Goal: Task Accomplishment & Management: Use online tool/utility

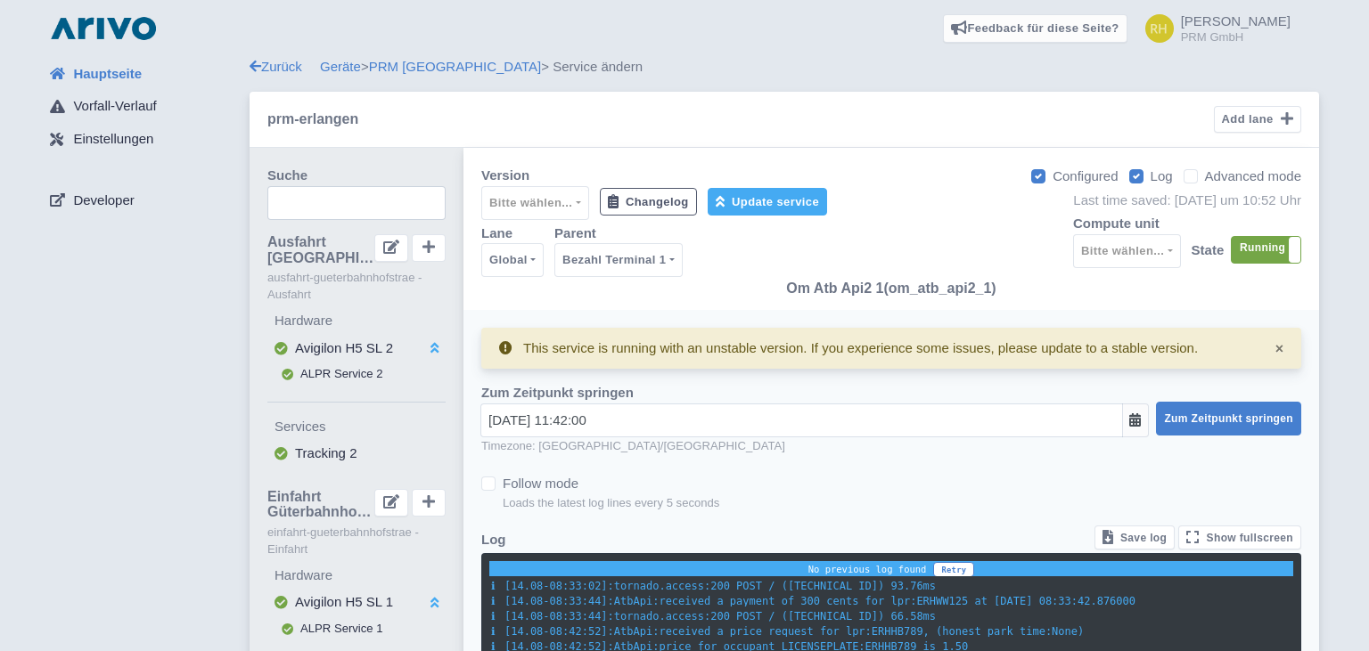
select select
select select "fb613ea4-fb69-4dcc-bf68-5374b522df27"
select select
select select "2: '100'"
select select "2: '5'"
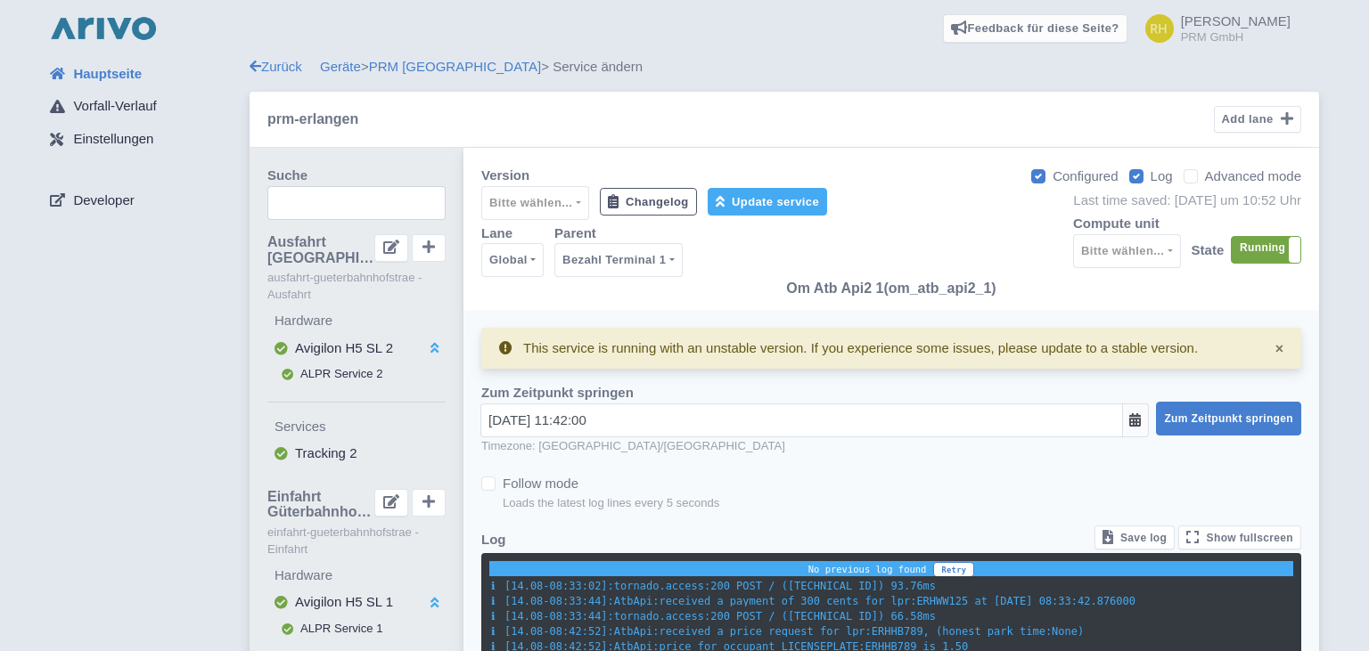
click at [102, 40] on img at bounding box center [103, 28] width 114 height 29
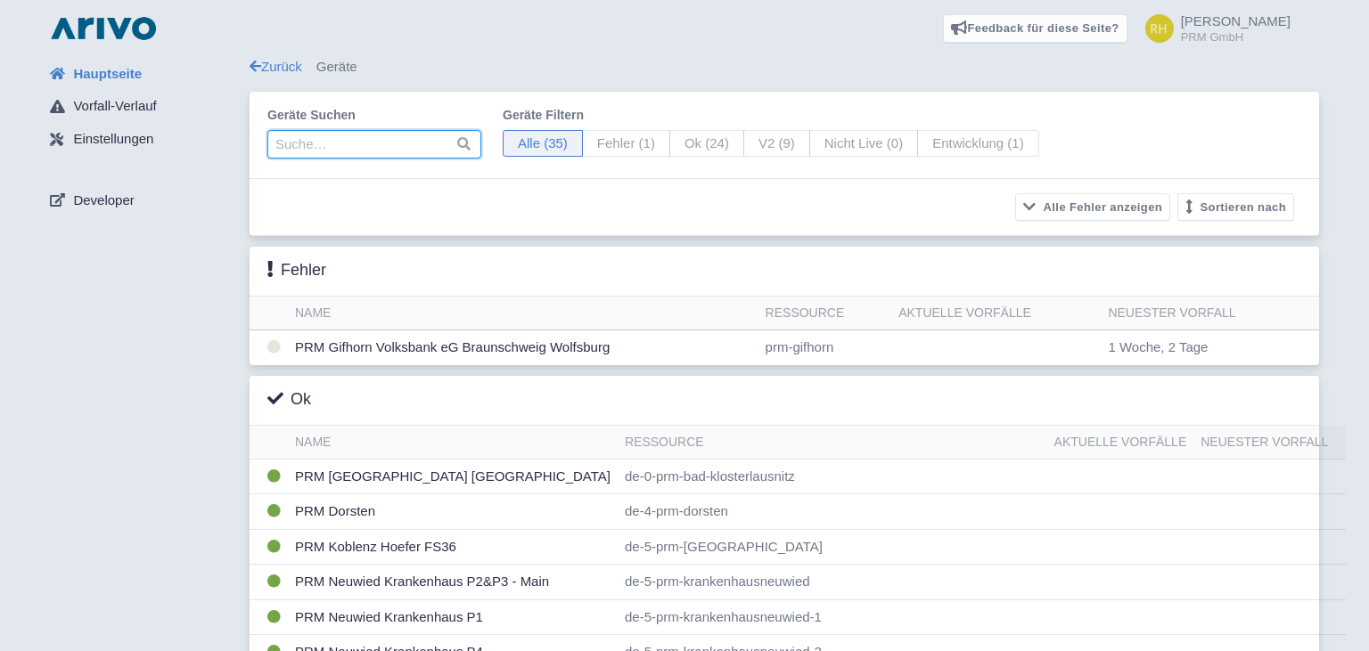
click at [358, 150] on input "search" at bounding box center [374, 144] width 214 height 29
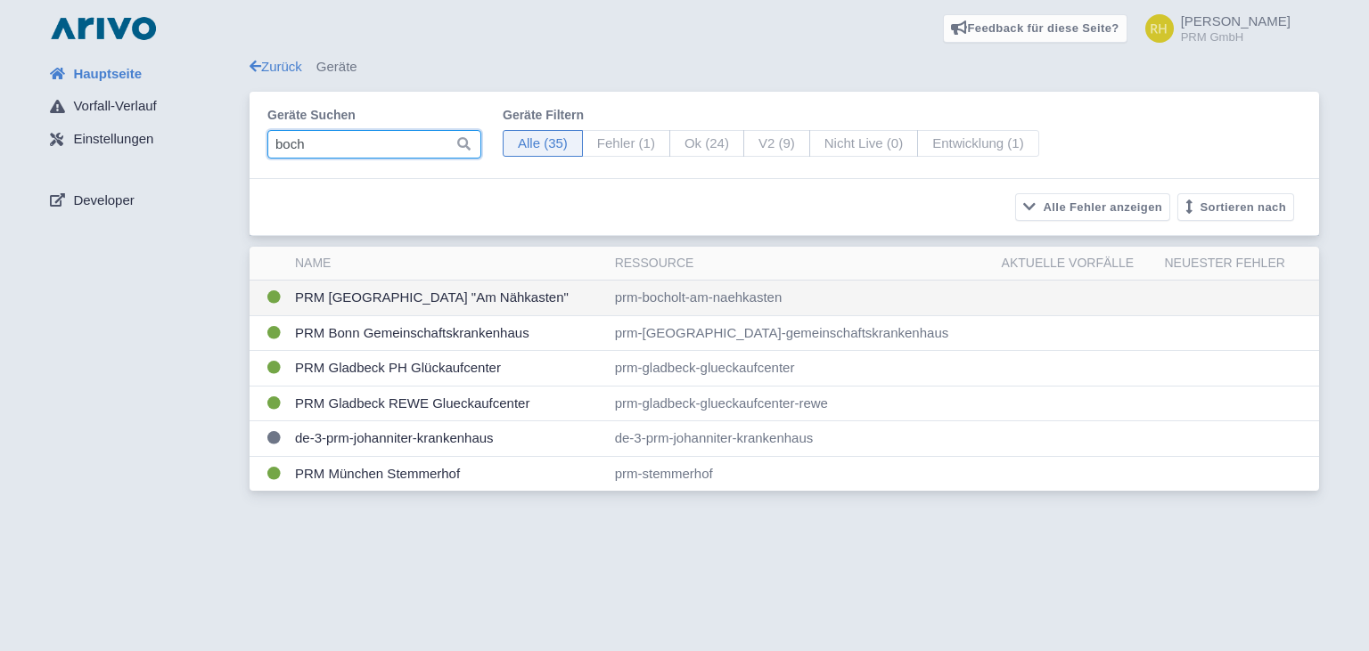
type input "boch"
click at [427, 295] on td "PRM [GEOGRAPHIC_DATA] "Am Nähkasten"" at bounding box center [448, 299] width 320 height 36
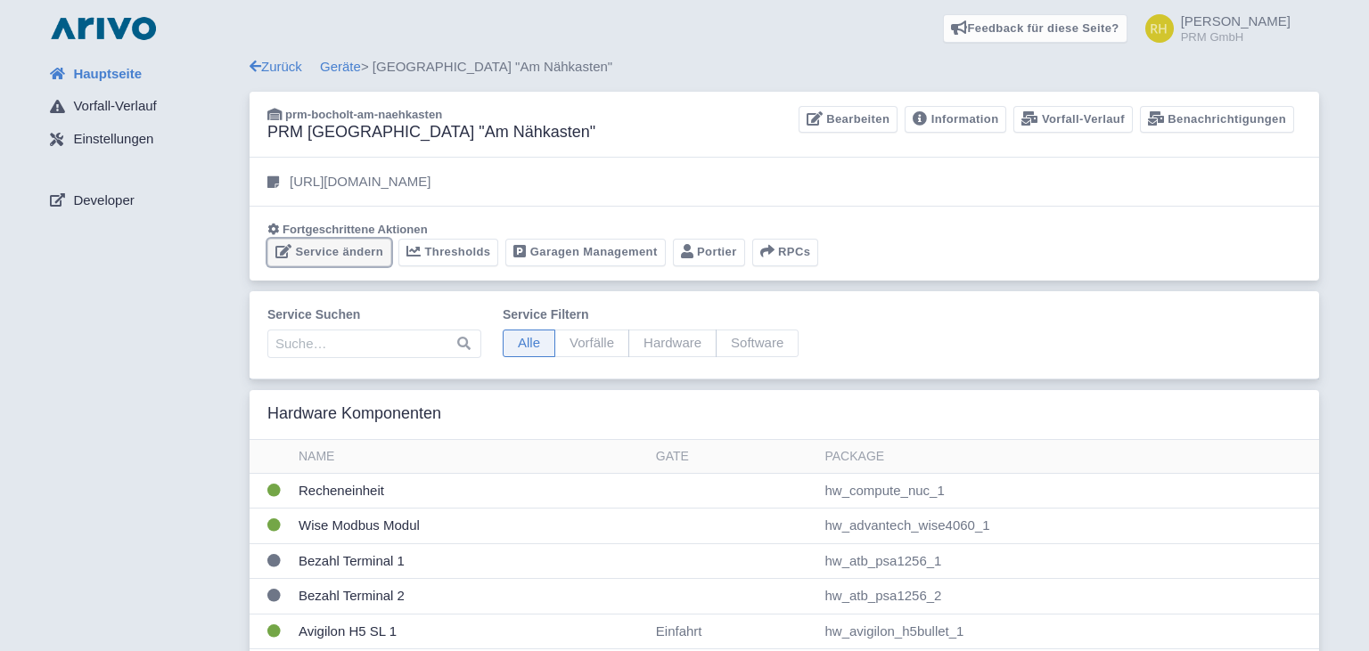
click at [323, 257] on link "Service ändern" at bounding box center [329, 253] width 124 height 28
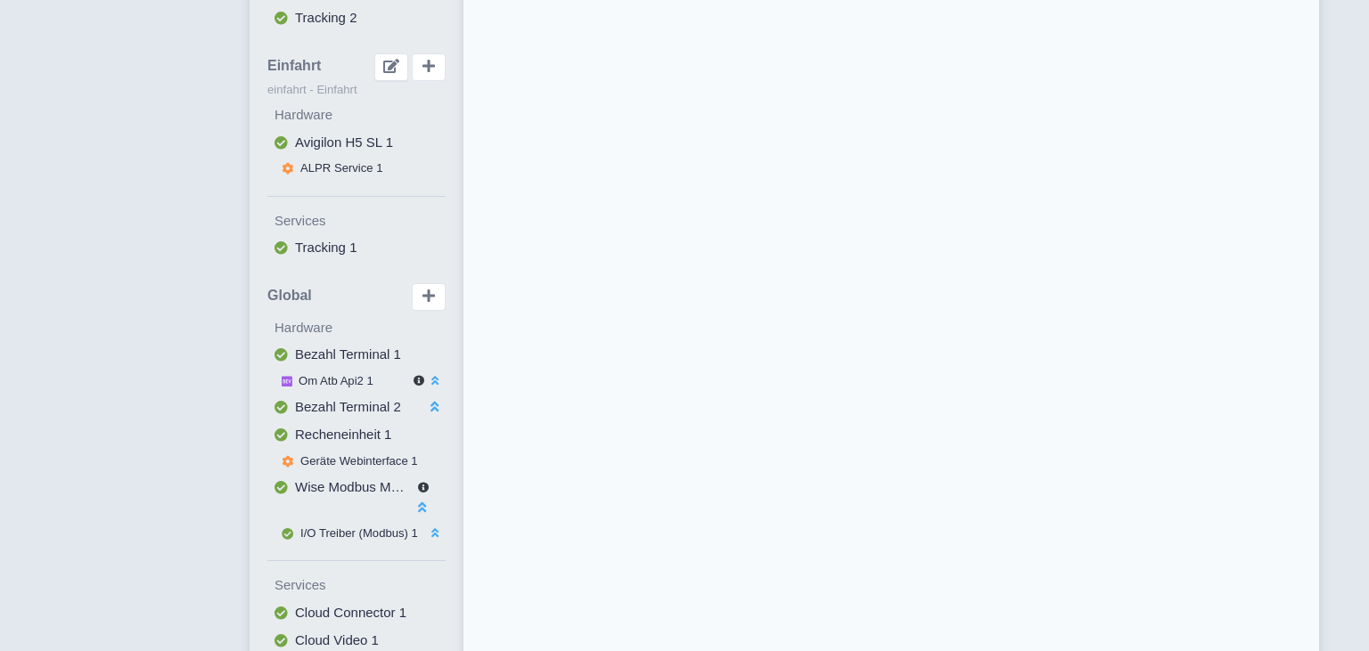
scroll to position [659, 0]
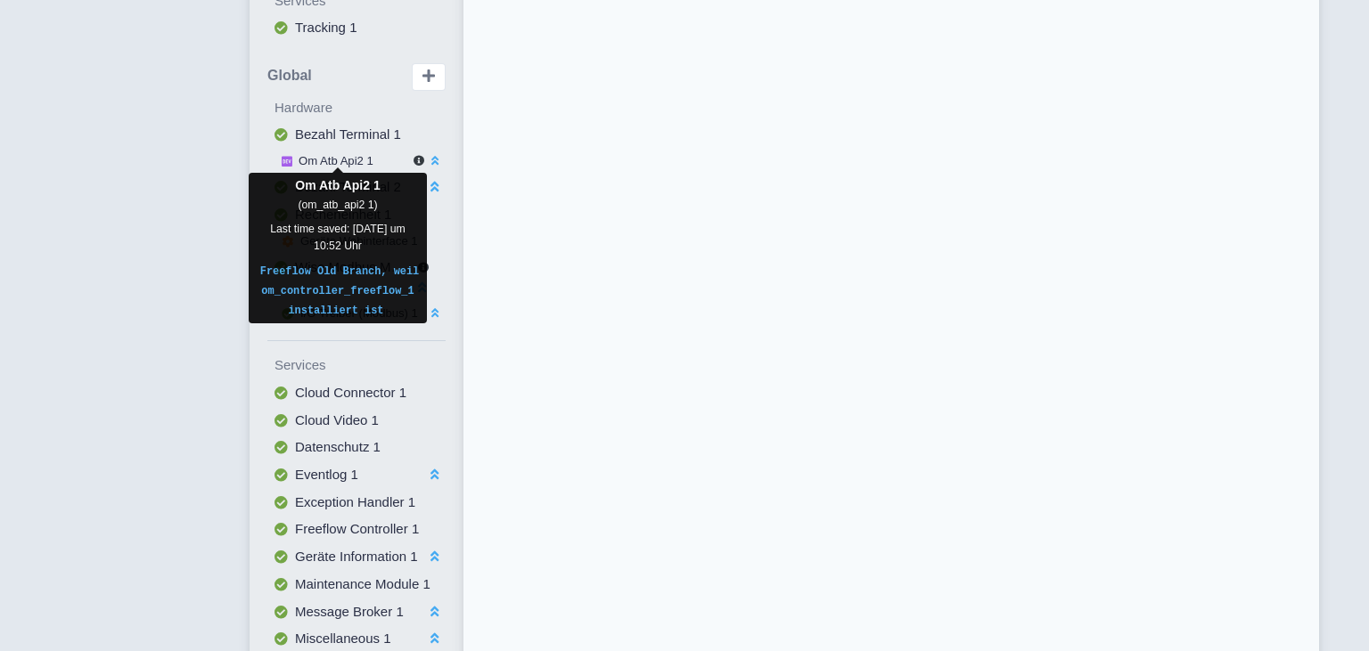
click at [300, 160] on span "Om Atb Api2 1" at bounding box center [336, 160] width 75 height 13
select select
select select "c0cd23b6-3a62-4558-8175-84e4a0143f35"
select select
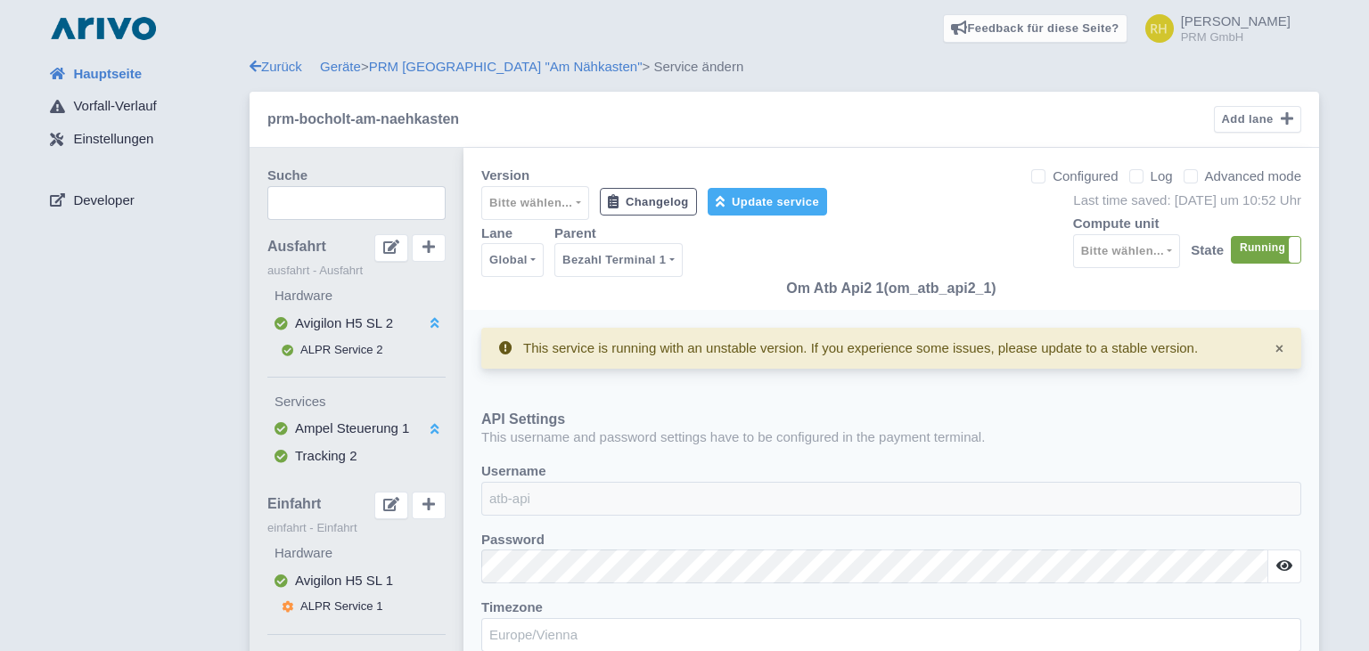
click at [1150, 180] on label "Log" at bounding box center [1161, 177] width 22 height 20
click at [1150, 177] on input "Log" at bounding box center [1156, 172] width 12 height 12
checkbox input "true"
select select "2: '100'"
select select "2: '5'"
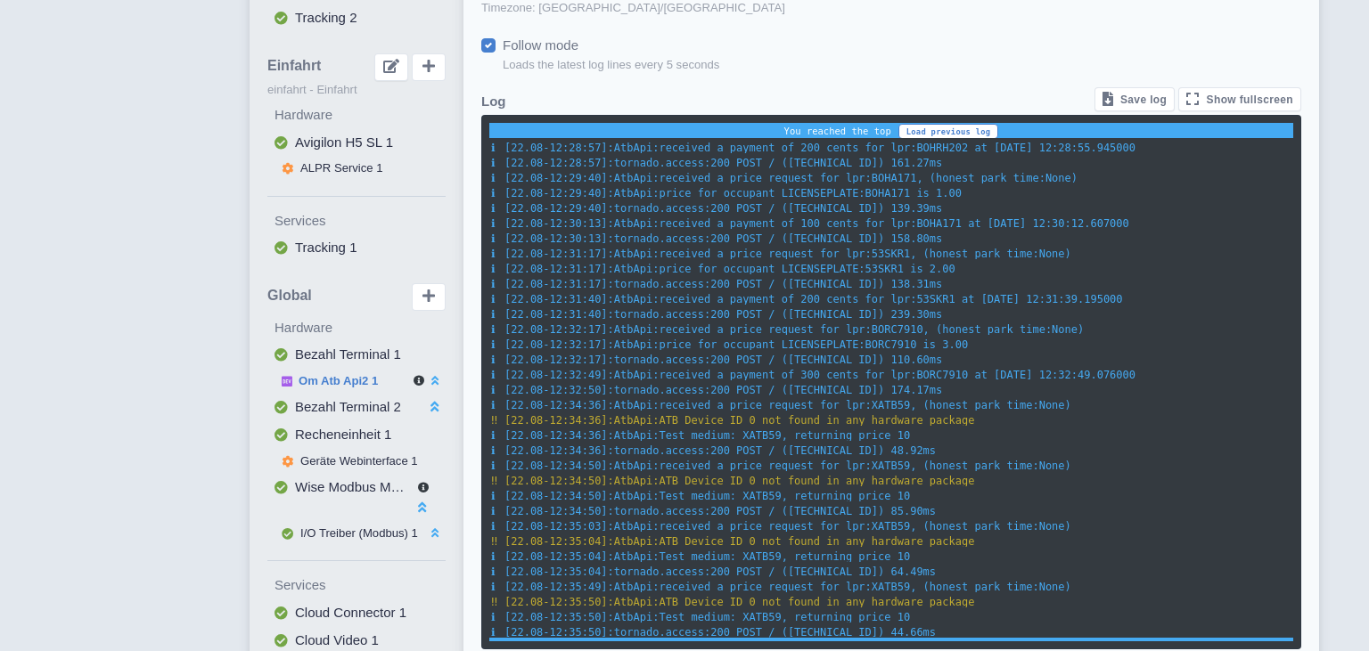
scroll to position [659, 0]
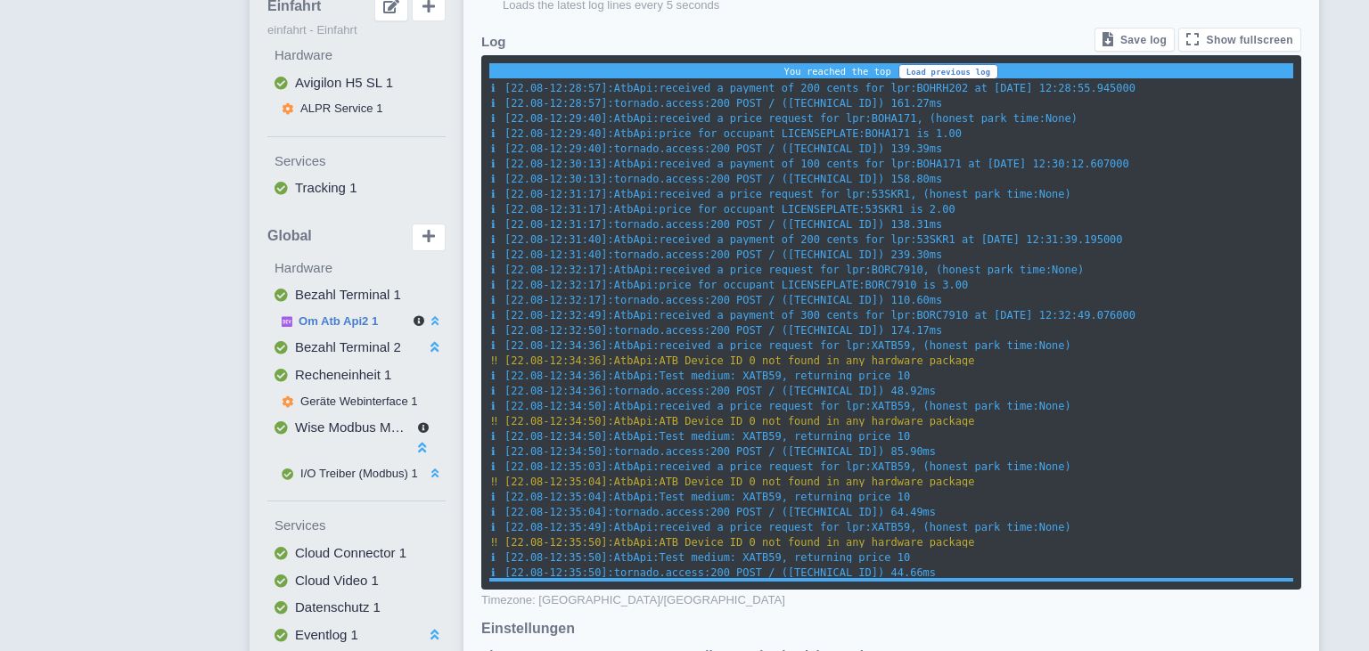
click at [954, 318] on span "AtbApi:received a payment of 300 cents for lpr:BORC7910 at 2025-08-22 12:32:49.…" at bounding box center [874, 315] width 521 height 12
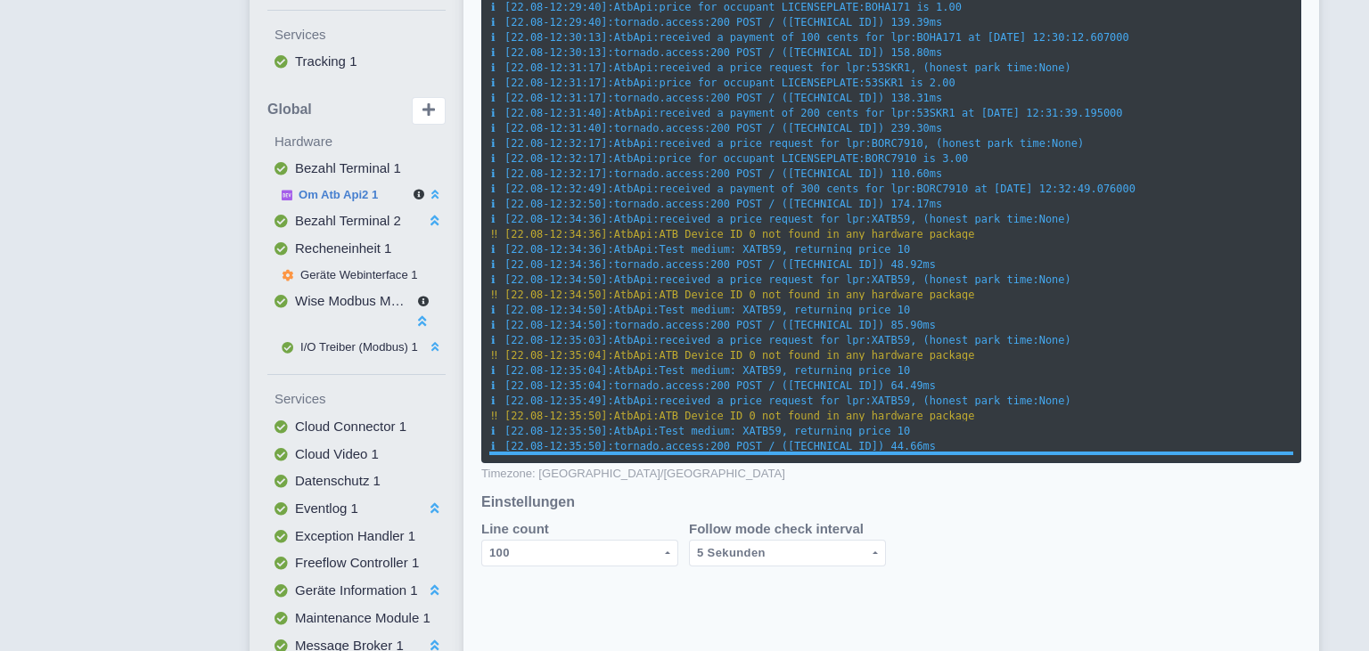
scroll to position [634, 0]
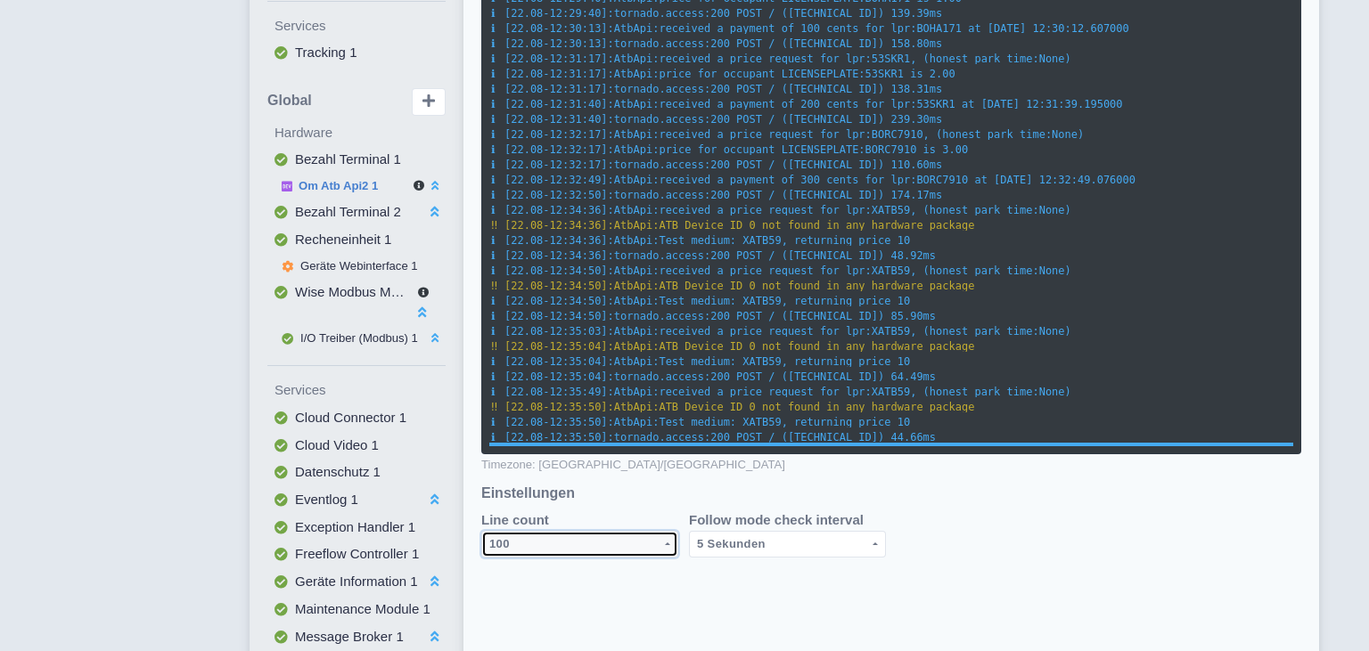
click at [623, 542] on div "100" at bounding box center [575, 544] width 173 height 21
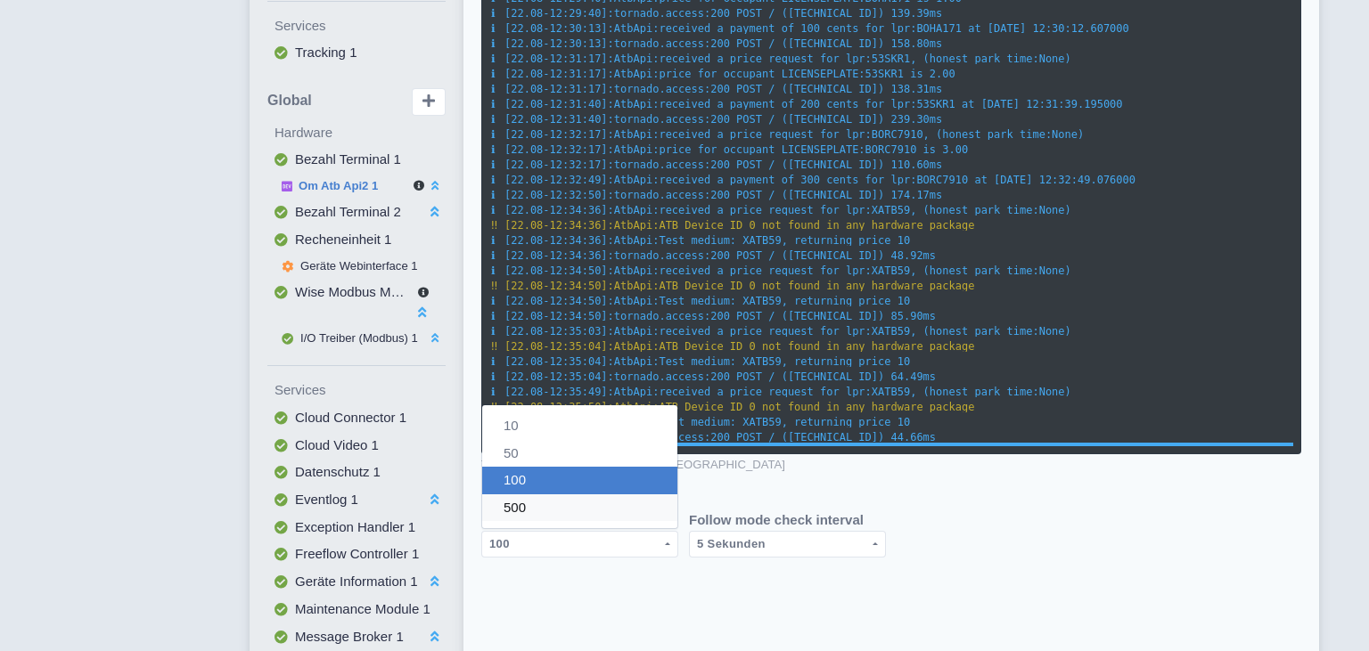
click at [572, 503] on link "500" at bounding box center [579, 508] width 195 height 28
select select "3: '500'"
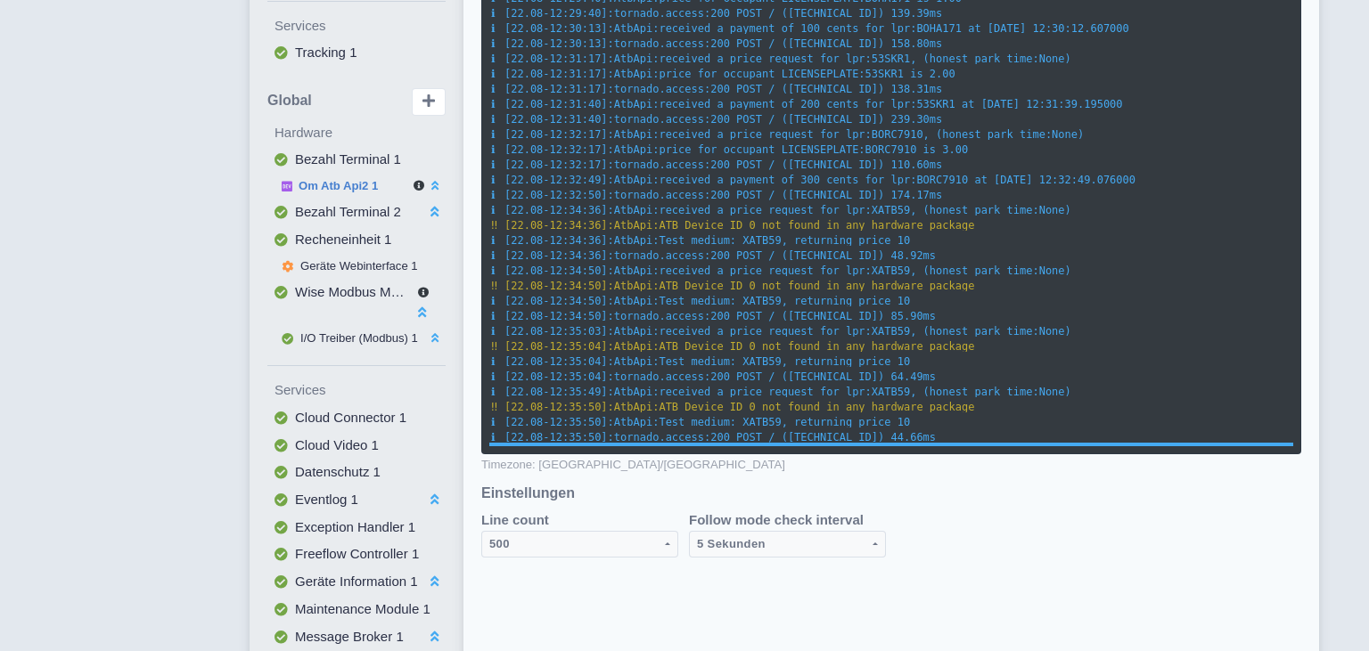
scroll to position [11, 0]
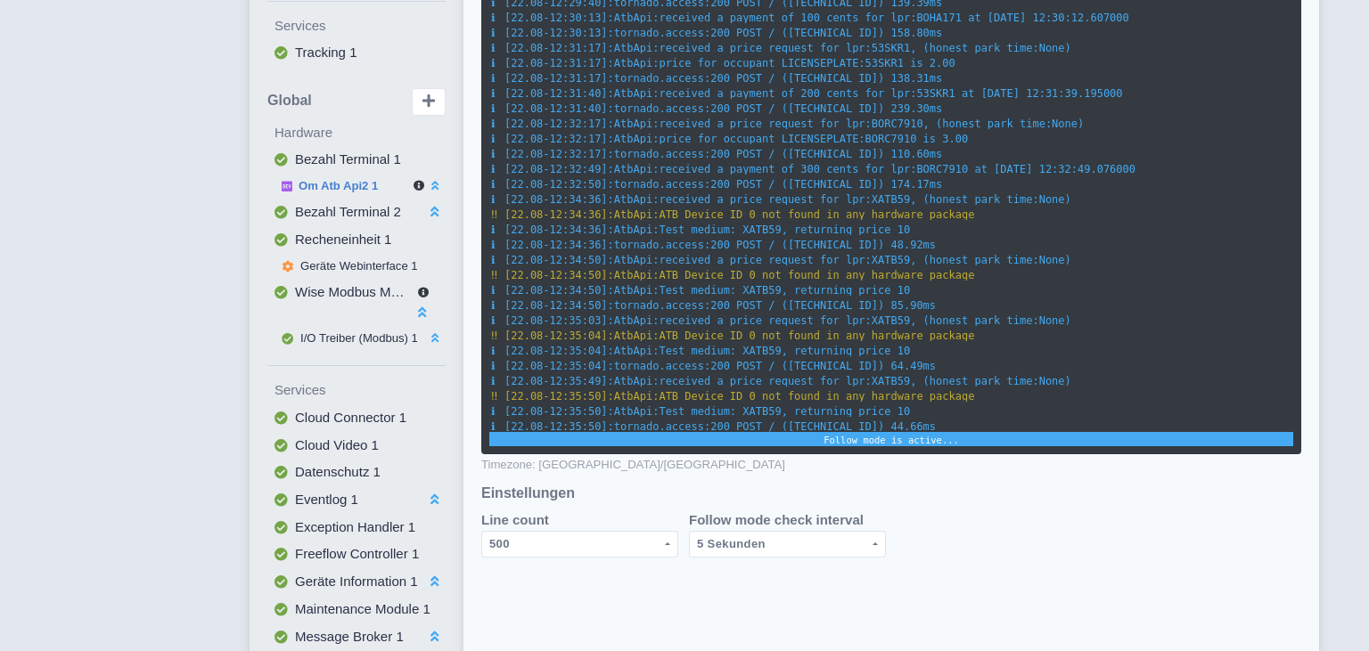
click at [1327, 375] on div "Hauptseite Vorfall-Verlauf Einstellungen Developer Zurück Geräte > PRM Bocholt …" at bounding box center [684, 238] width 1340 height 1631
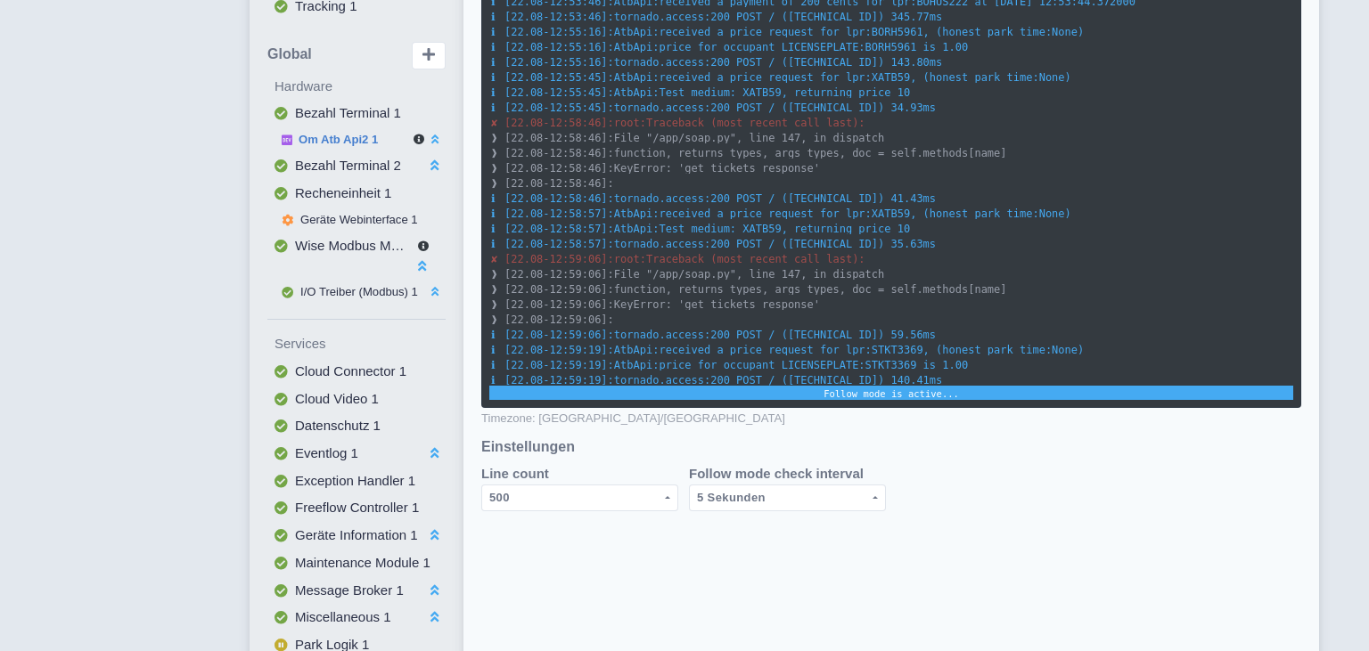
scroll to position [677, 0]
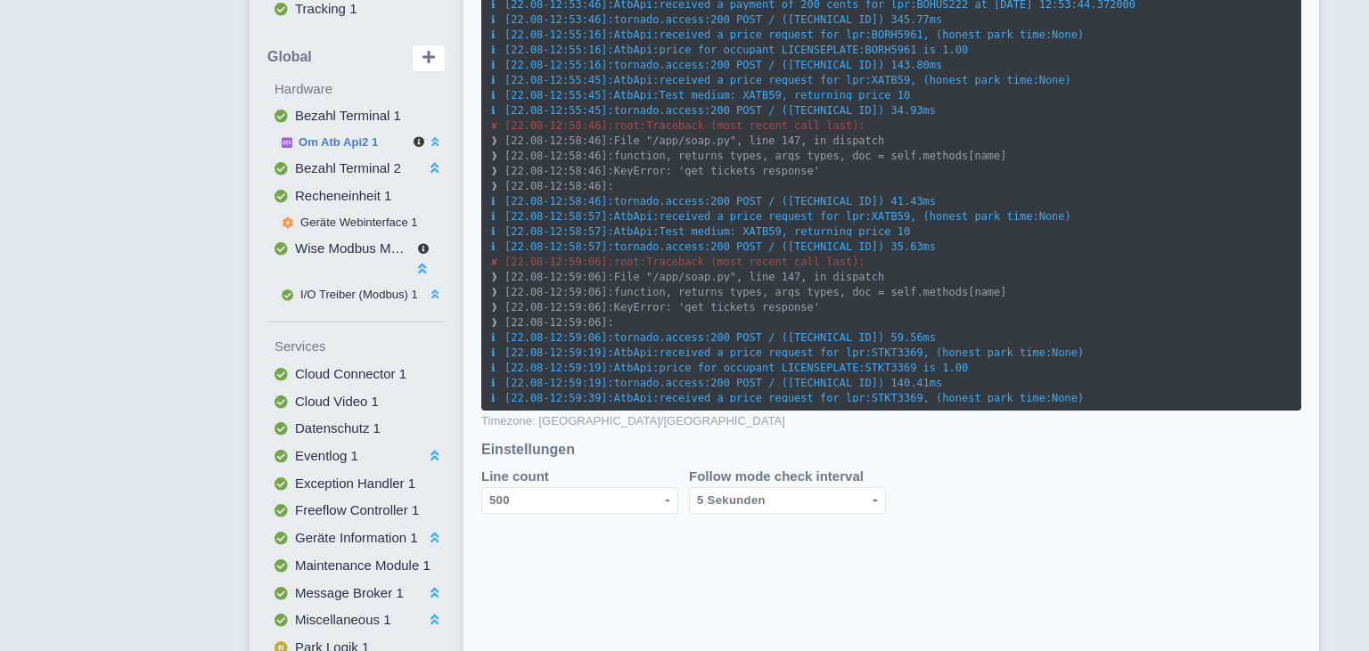
click at [1338, 306] on div "Hauptseite Vorfall-Verlauf Einstellungen Developer Zurück Geräte > PRM Bocholt …" at bounding box center [684, 195] width 1340 height 1631
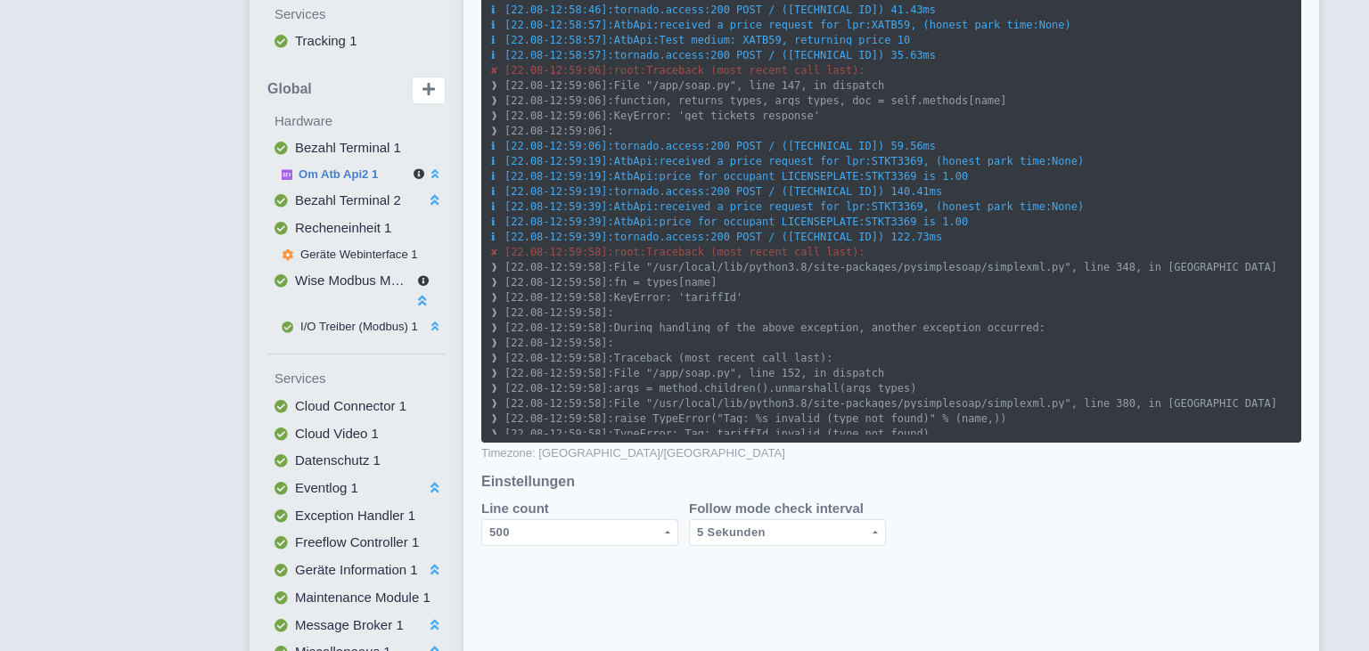
scroll to position [1896, 0]
drag, startPoint x: 837, startPoint y: 220, endPoint x: 886, endPoint y: 230, distance: 50.0
click at [886, 230] on span "AtbApi:price for occupant LICENSEPLATE:STKT3369 is 1.00" at bounding box center [791, 226] width 354 height 12
copy span "STKT3369"
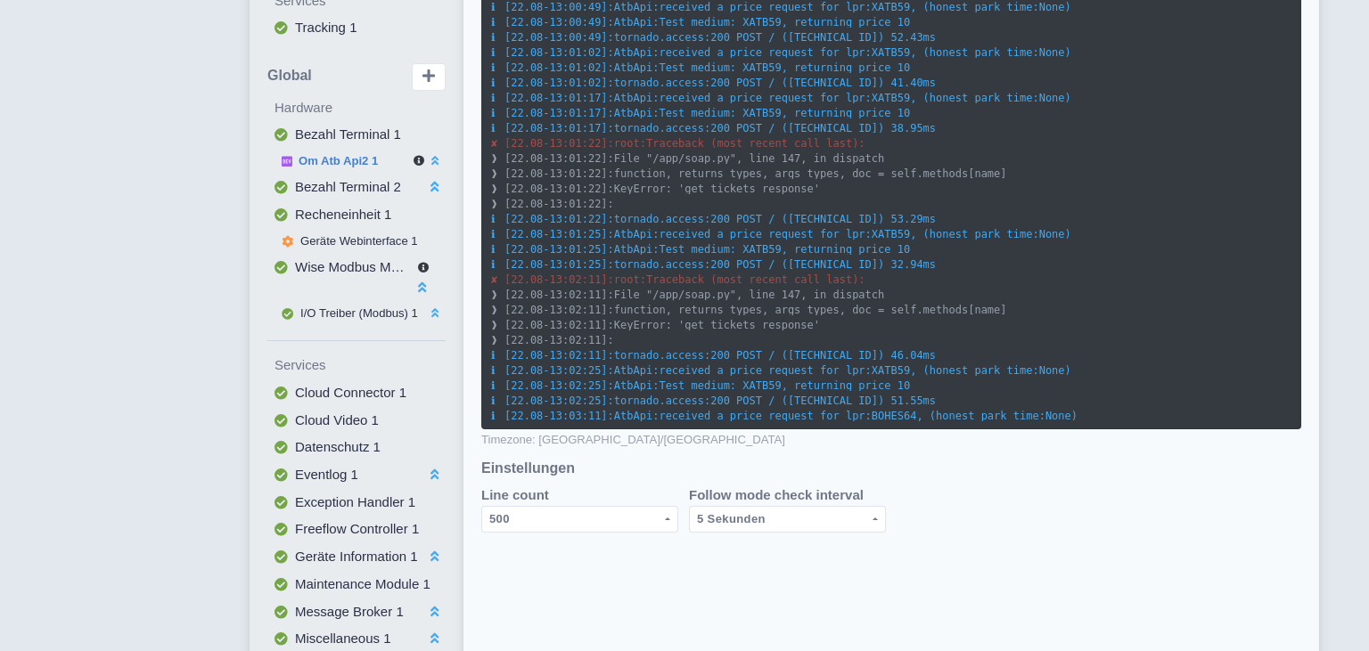
scroll to position [2950, 0]
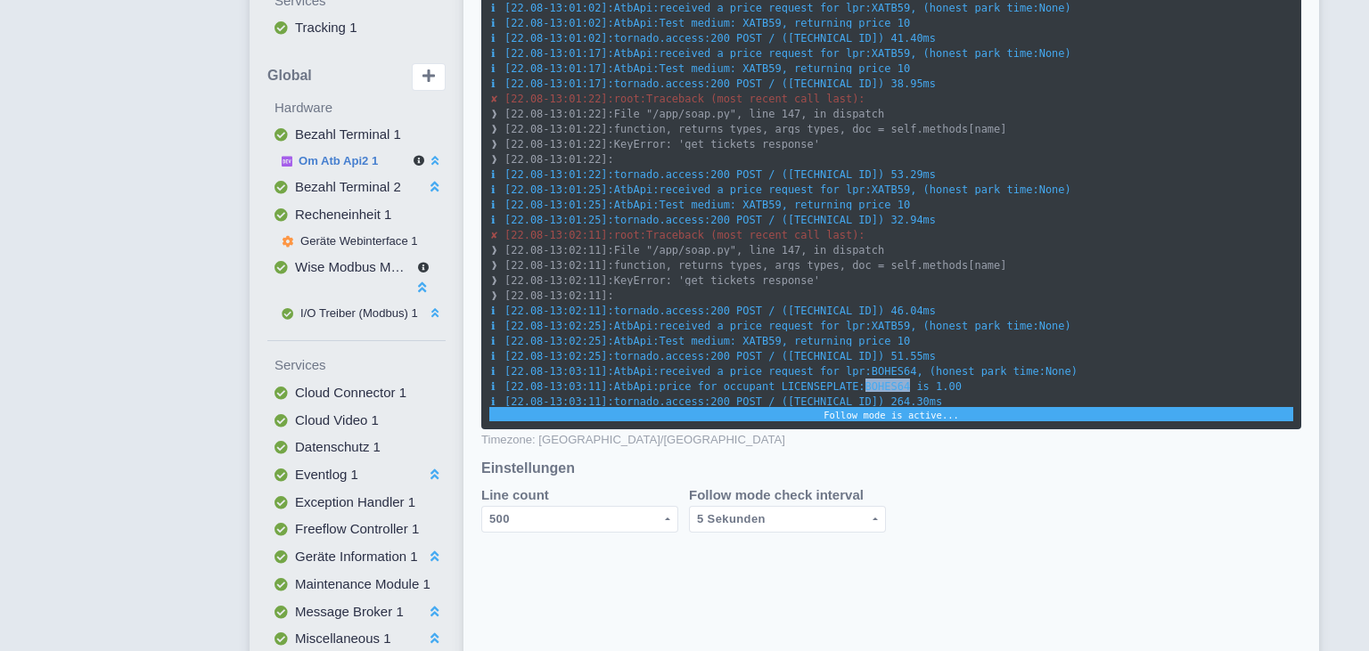
drag, startPoint x: 839, startPoint y: 383, endPoint x: 879, endPoint y: 387, distance: 40.3
click at [879, 387] on span "AtbApi:price for occupant LICENSEPLATE:BOHES64 is 1.00" at bounding box center [788, 387] width 348 height 12
copy span "BOHES64"
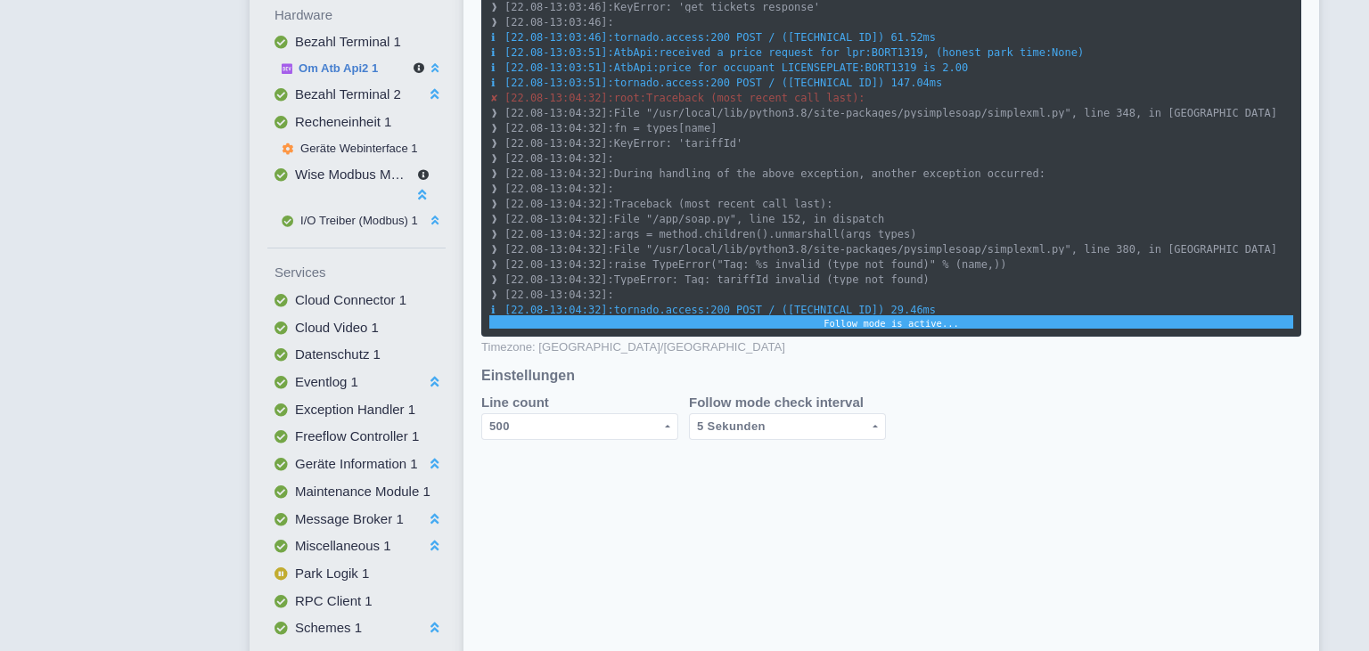
scroll to position [3540, 0]
drag, startPoint x: 839, startPoint y: 65, endPoint x: 886, endPoint y: 67, distance: 46.4
click at [886, 67] on span "AtbApi:price for occupant LICENSEPLATE:BORT1319 is 2.00" at bounding box center [791, 67] width 354 height 12
copy span "BORT1319"
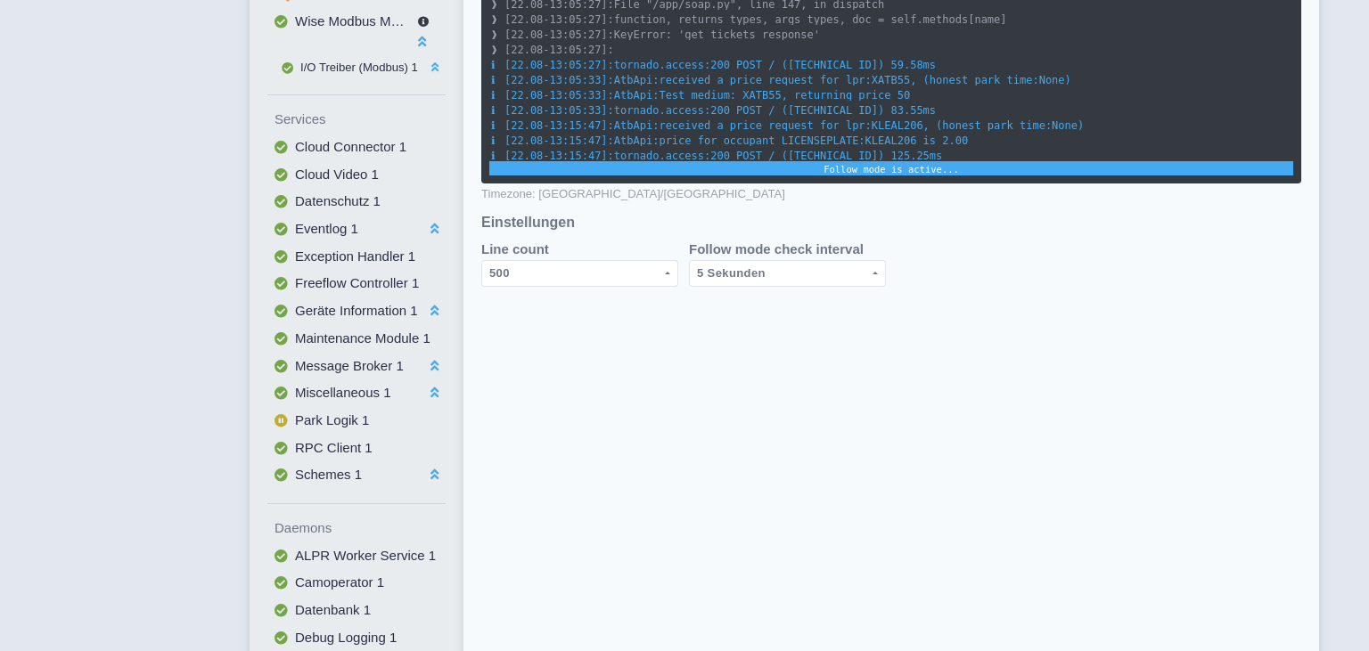
scroll to position [809, 0]
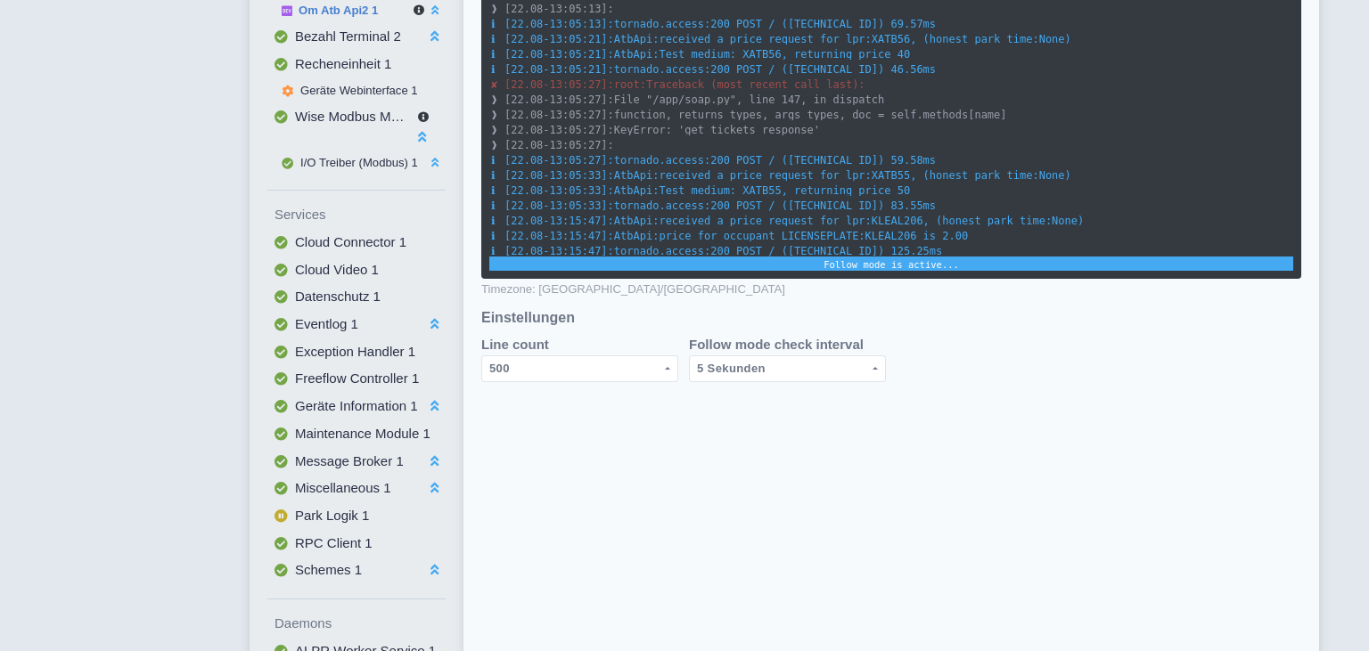
click at [846, 230] on span "AtbApi:price for occupant LICENSEPLATE:KLEAL206 is 2.00" at bounding box center [791, 236] width 354 height 12
copy span "KLEAL206"
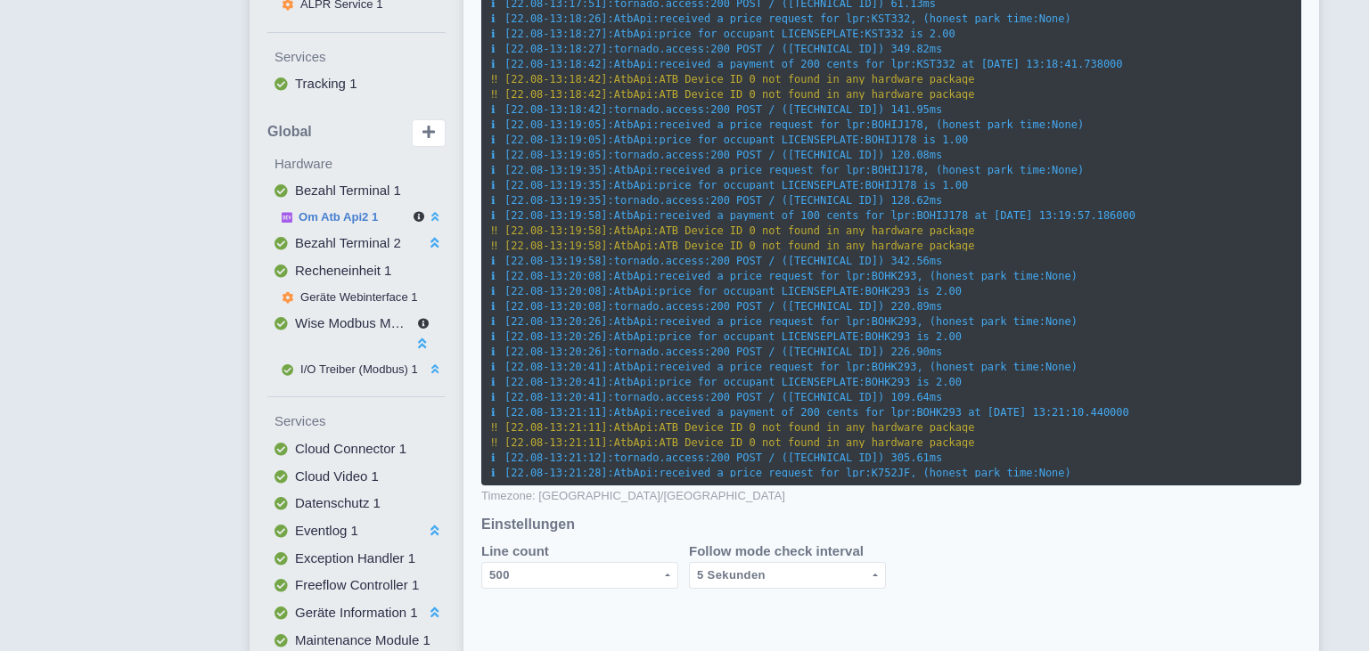
scroll to position [0, 0]
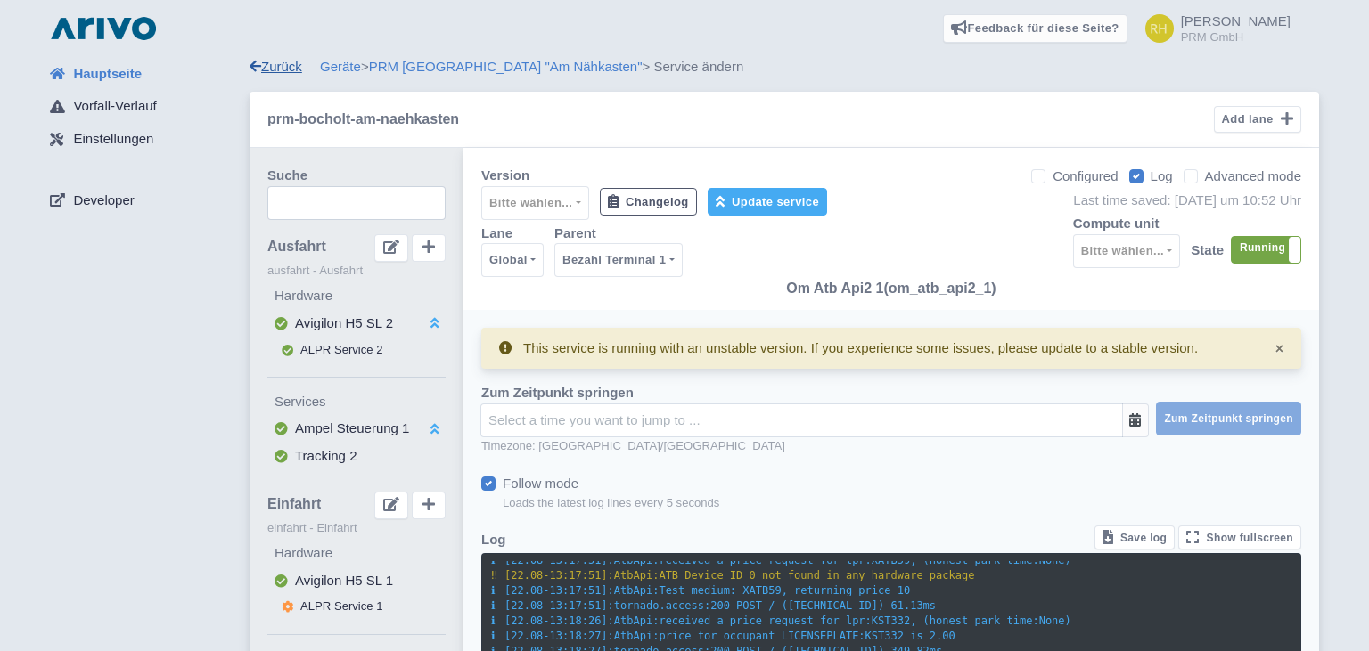
click at [280, 69] on link "Zurück" at bounding box center [276, 66] width 53 height 15
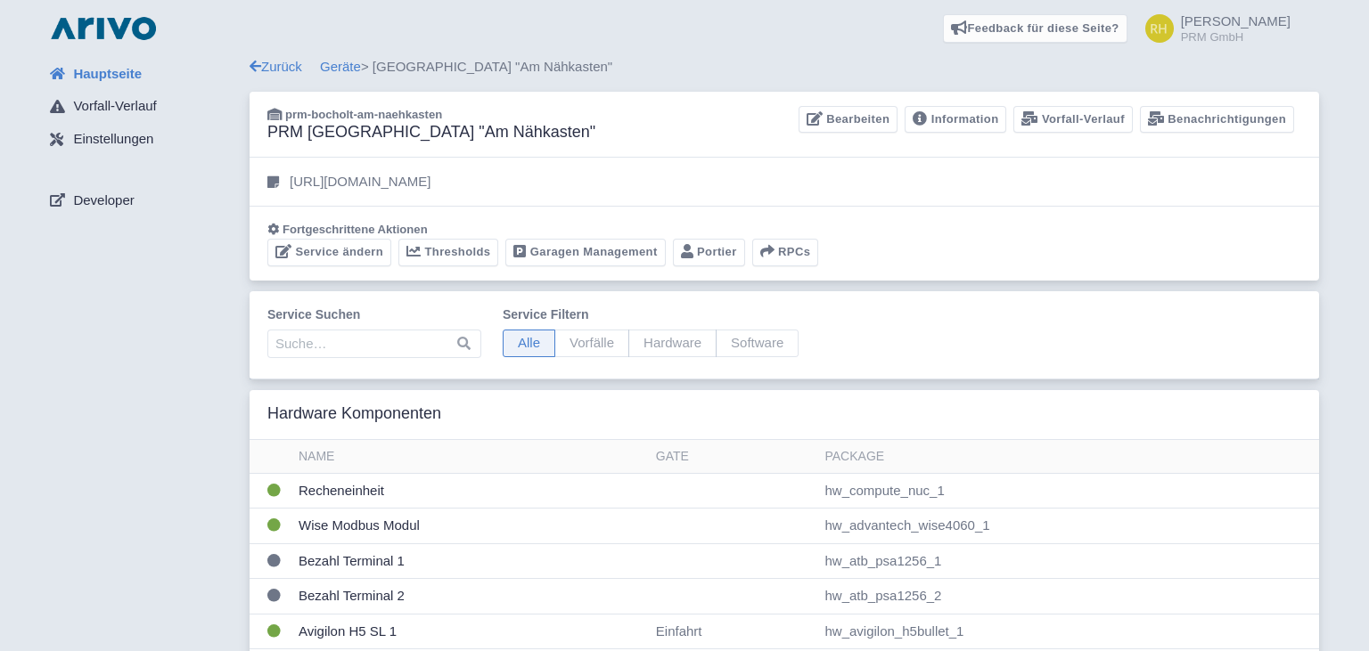
click at [119, 70] on span "Hauptseite" at bounding box center [107, 74] width 69 height 20
click at [112, 29] on img at bounding box center [103, 28] width 114 height 29
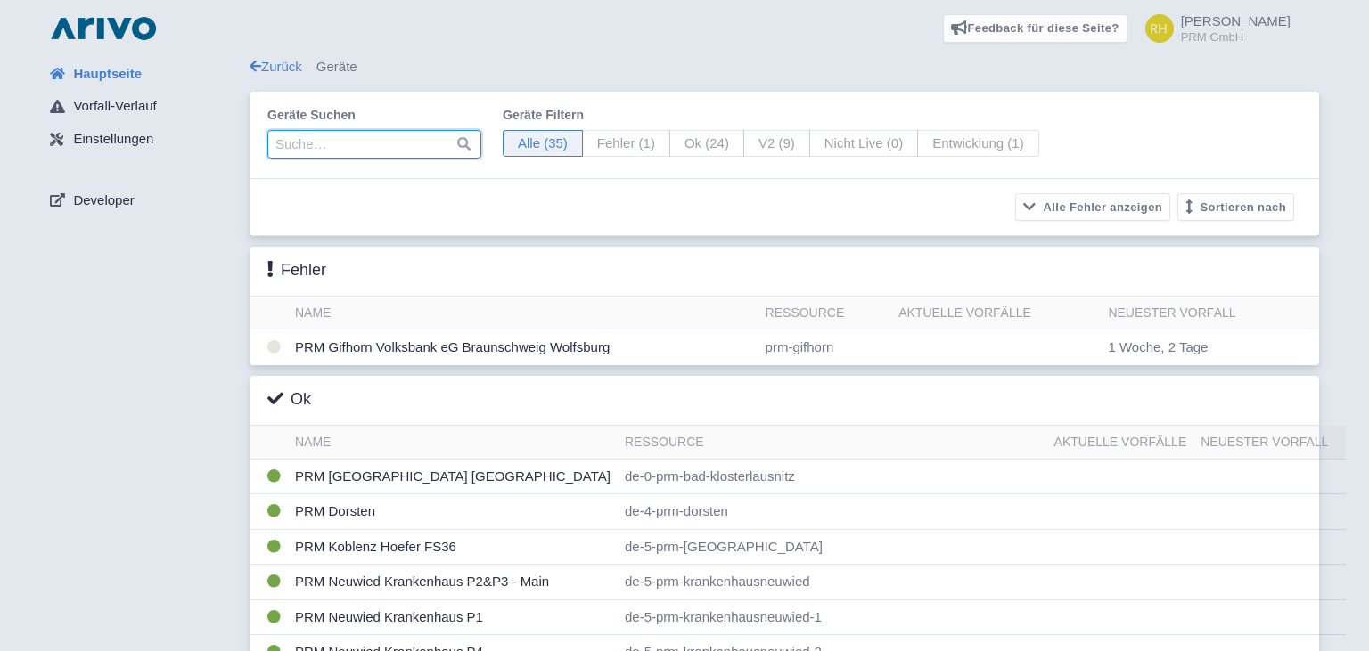
click at [348, 148] on input "search" at bounding box center [374, 144] width 214 height 29
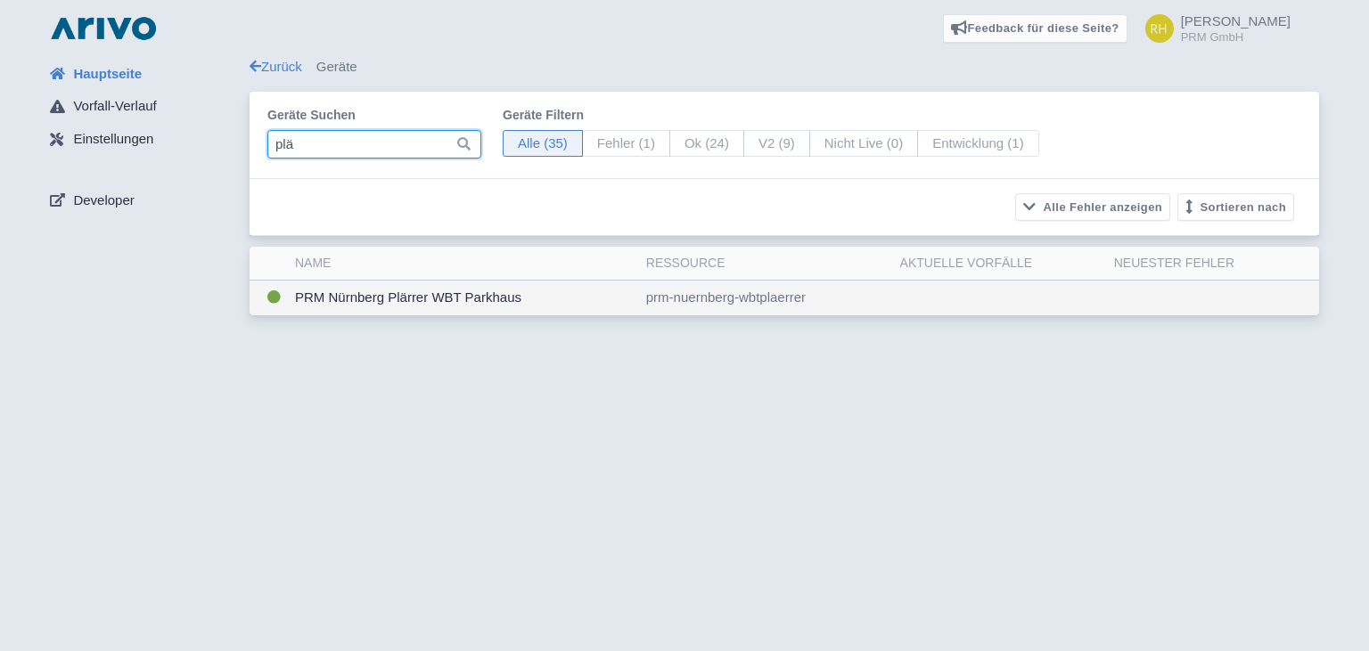
type input "plä"
click at [354, 298] on td "PRM Nürnberg Plärrer WBT Parkhaus" at bounding box center [463, 298] width 351 height 35
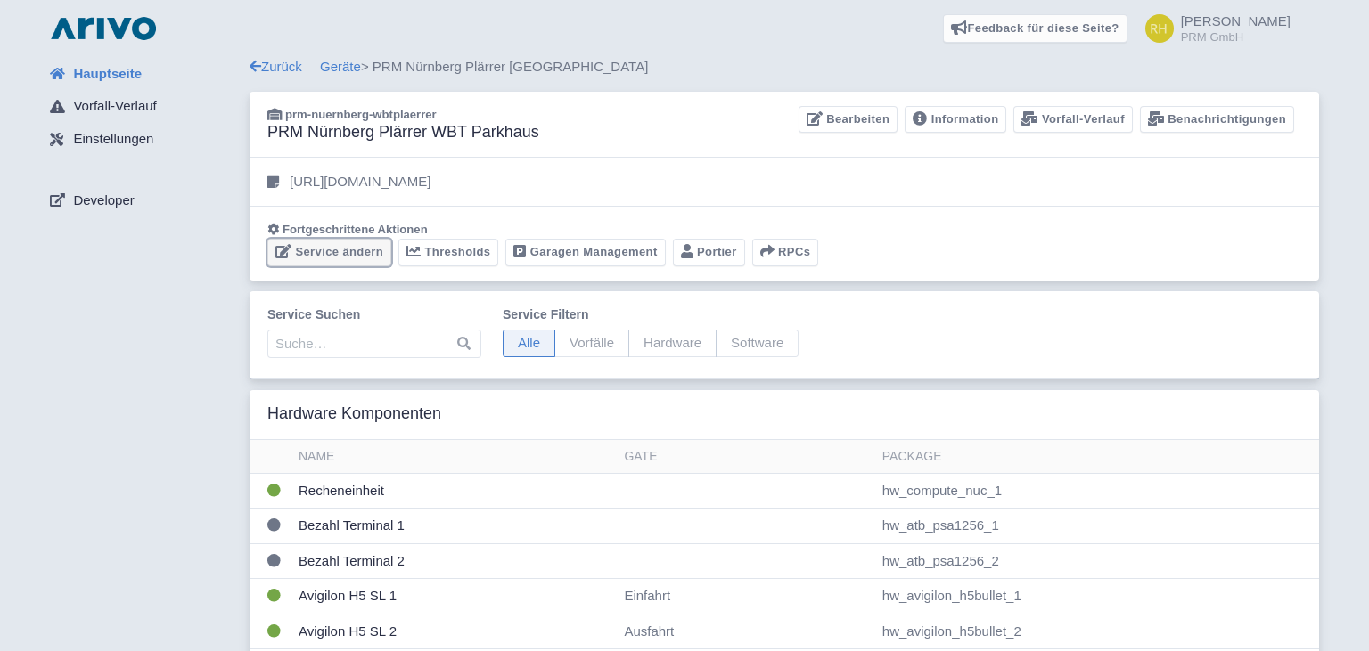
click at [312, 258] on link "Service ändern" at bounding box center [329, 253] width 124 height 28
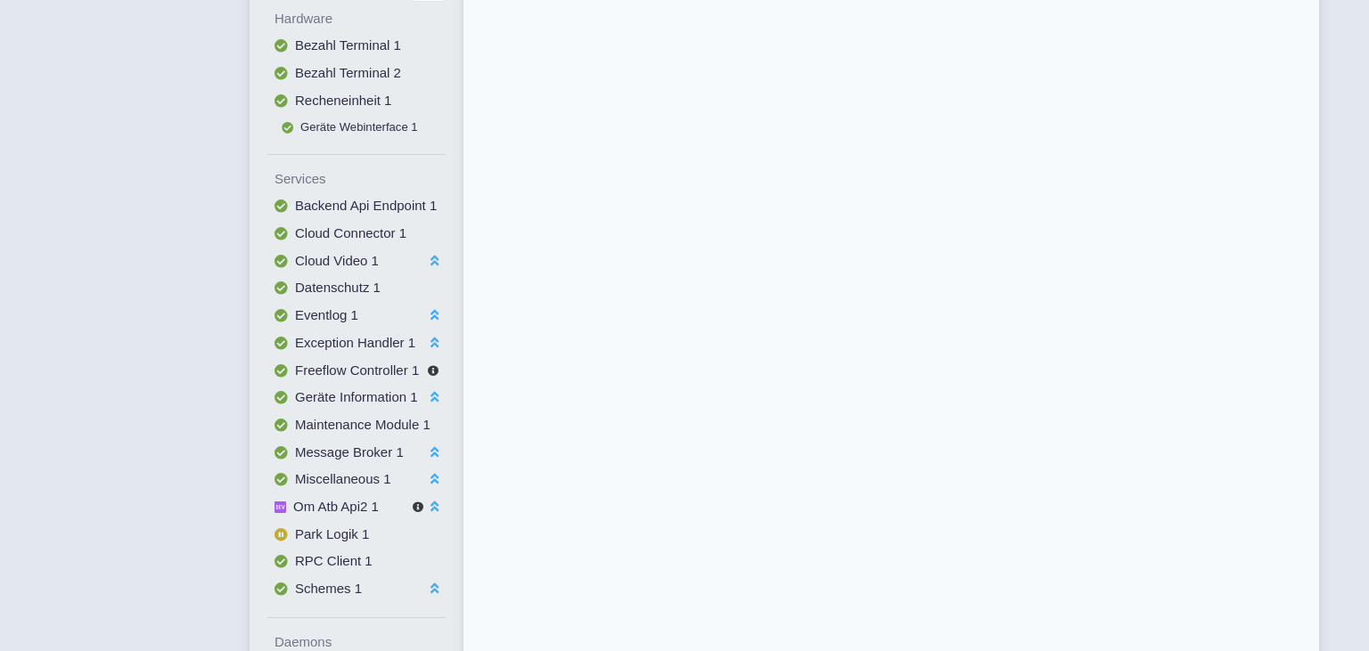
scroll to position [1756, 0]
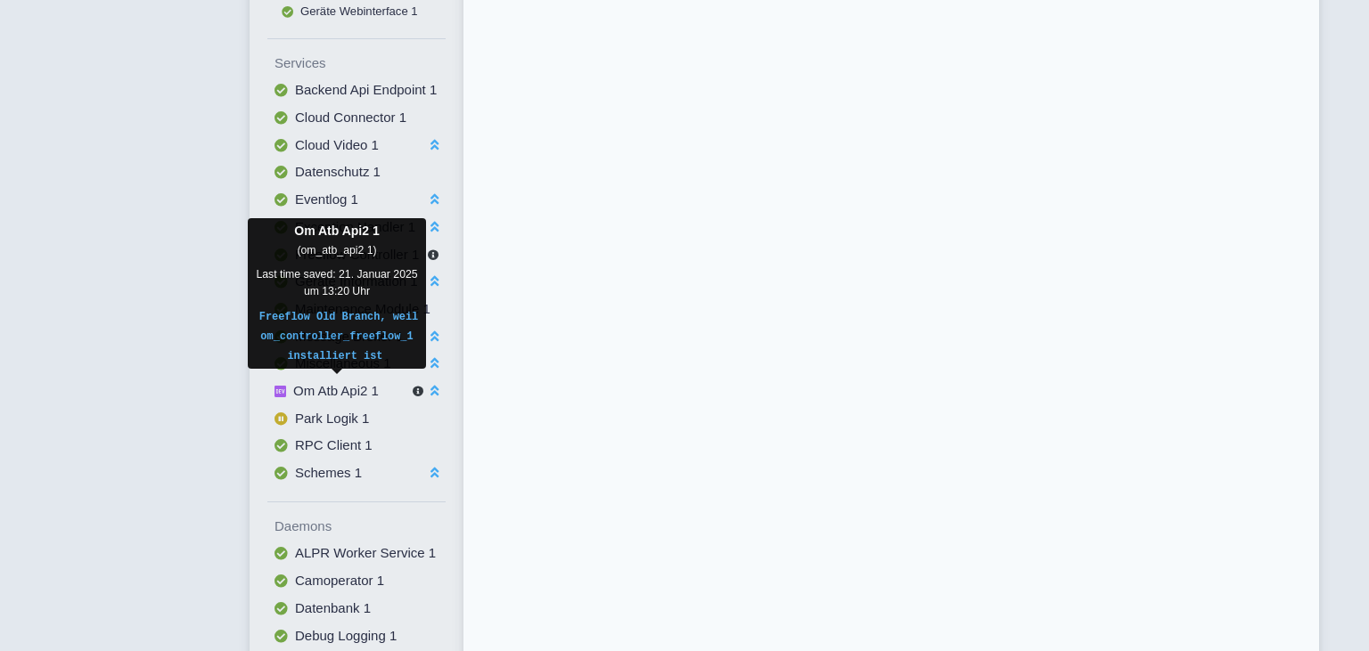
click at [323, 386] on span "Om Atb Api2 1" at bounding box center [336, 390] width 86 height 15
select select
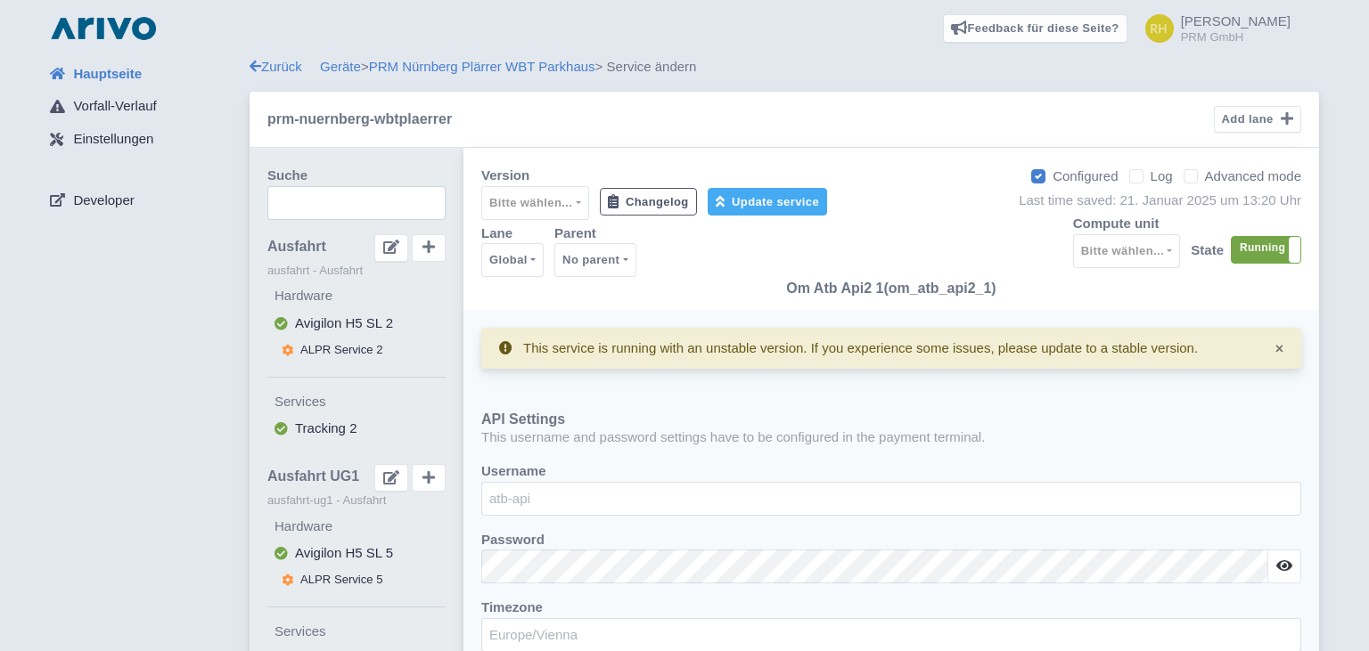
click at [1150, 177] on label "Log" at bounding box center [1161, 177] width 22 height 20
click at [1150, 177] on input "Log" at bounding box center [1156, 172] width 12 height 12
checkbox input "true"
select select "2: '100'"
select select "2: '5'"
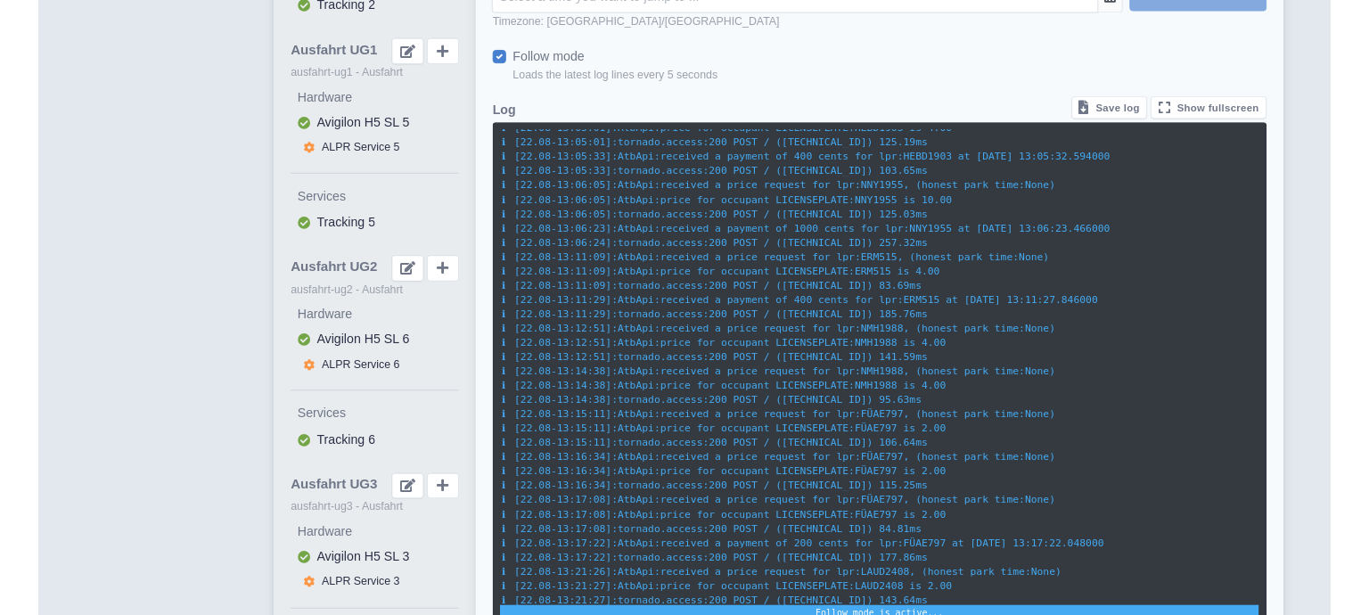
scroll to position [438, 0]
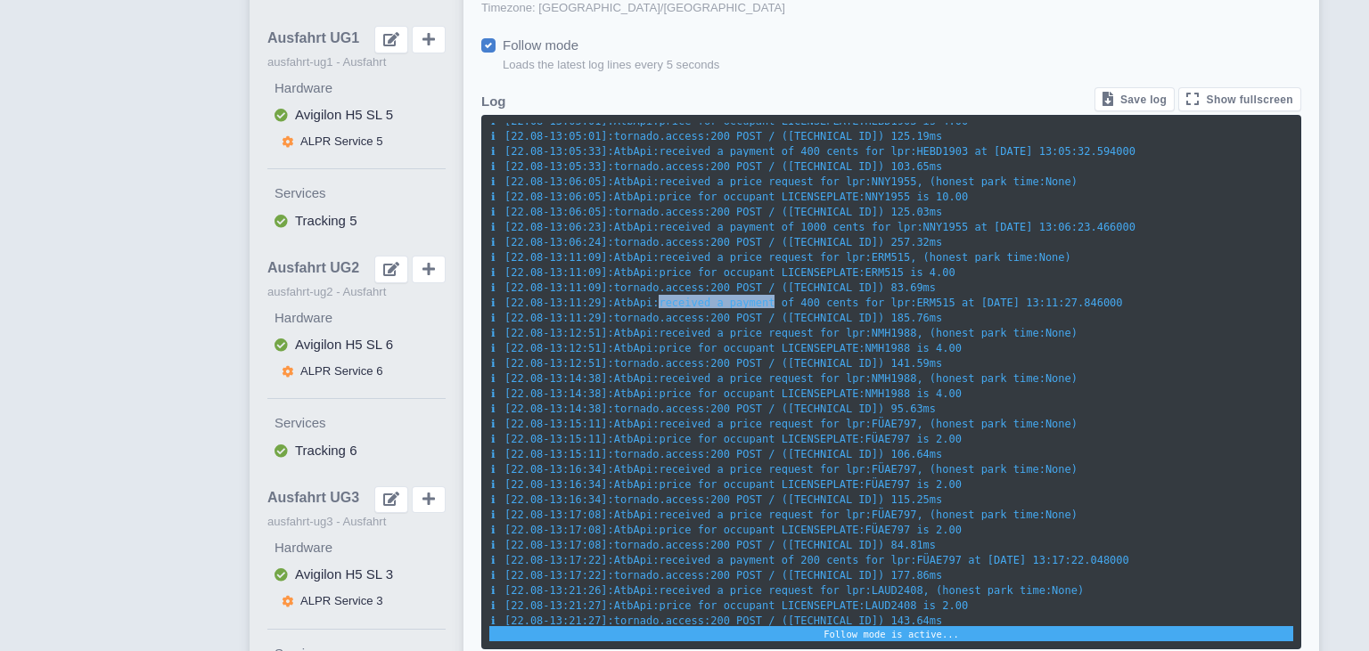
drag, startPoint x: 651, startPoint y: 301, endPoint x: 757, endPoint y: 306, distance: 106.1
click at [757, 306] on span "AtbApi:received a payment of 400 cents for lpr:ERM515 at 2025-08-22 13:11:27.84…" at bounding box center [868, 303] width 509 height 12
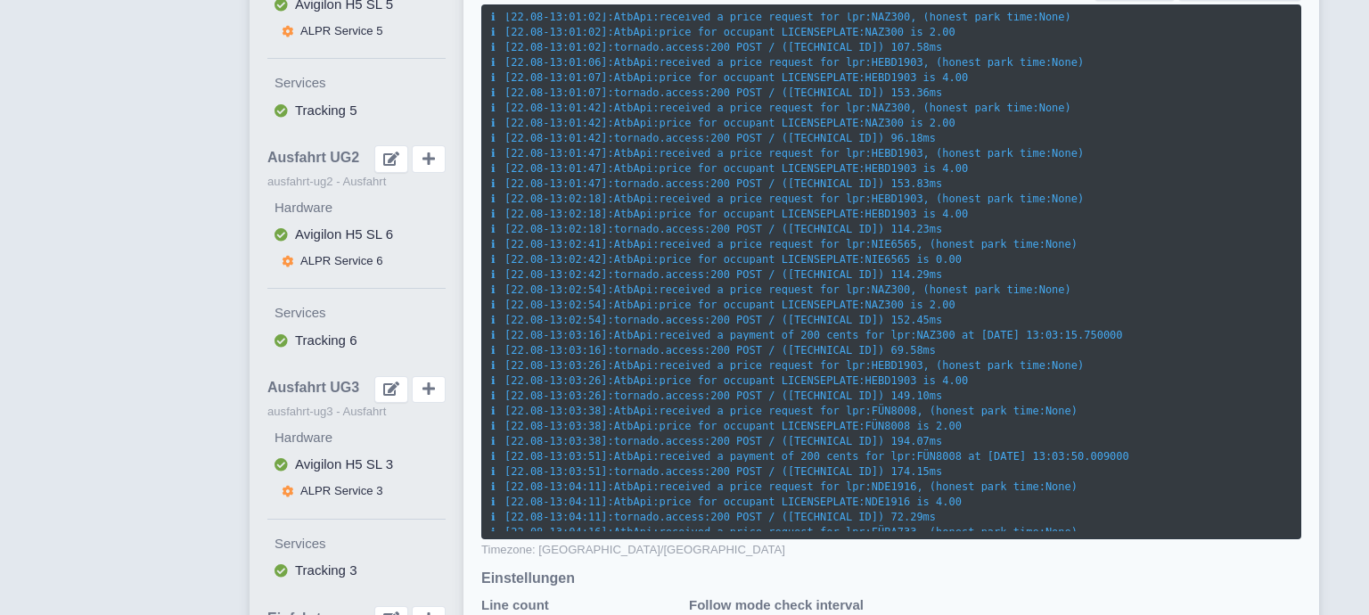
scroll to position [361, 0]
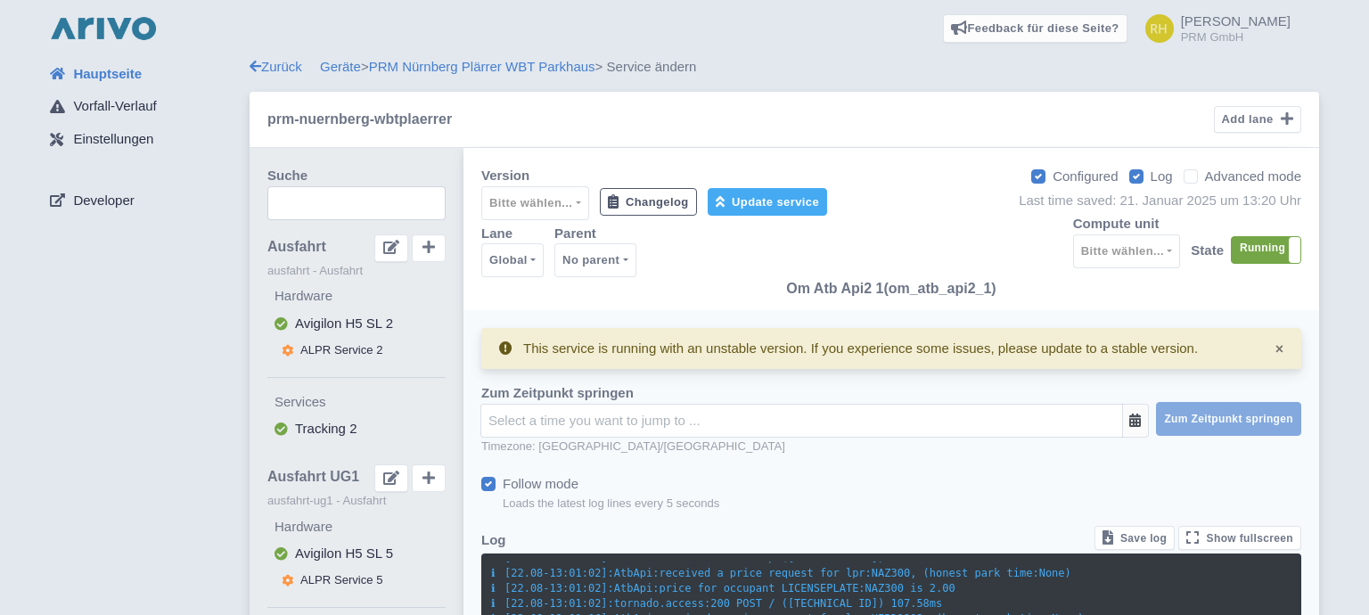
click at [103, 35] on img at bounding box center [103, 28] width 114 height 29
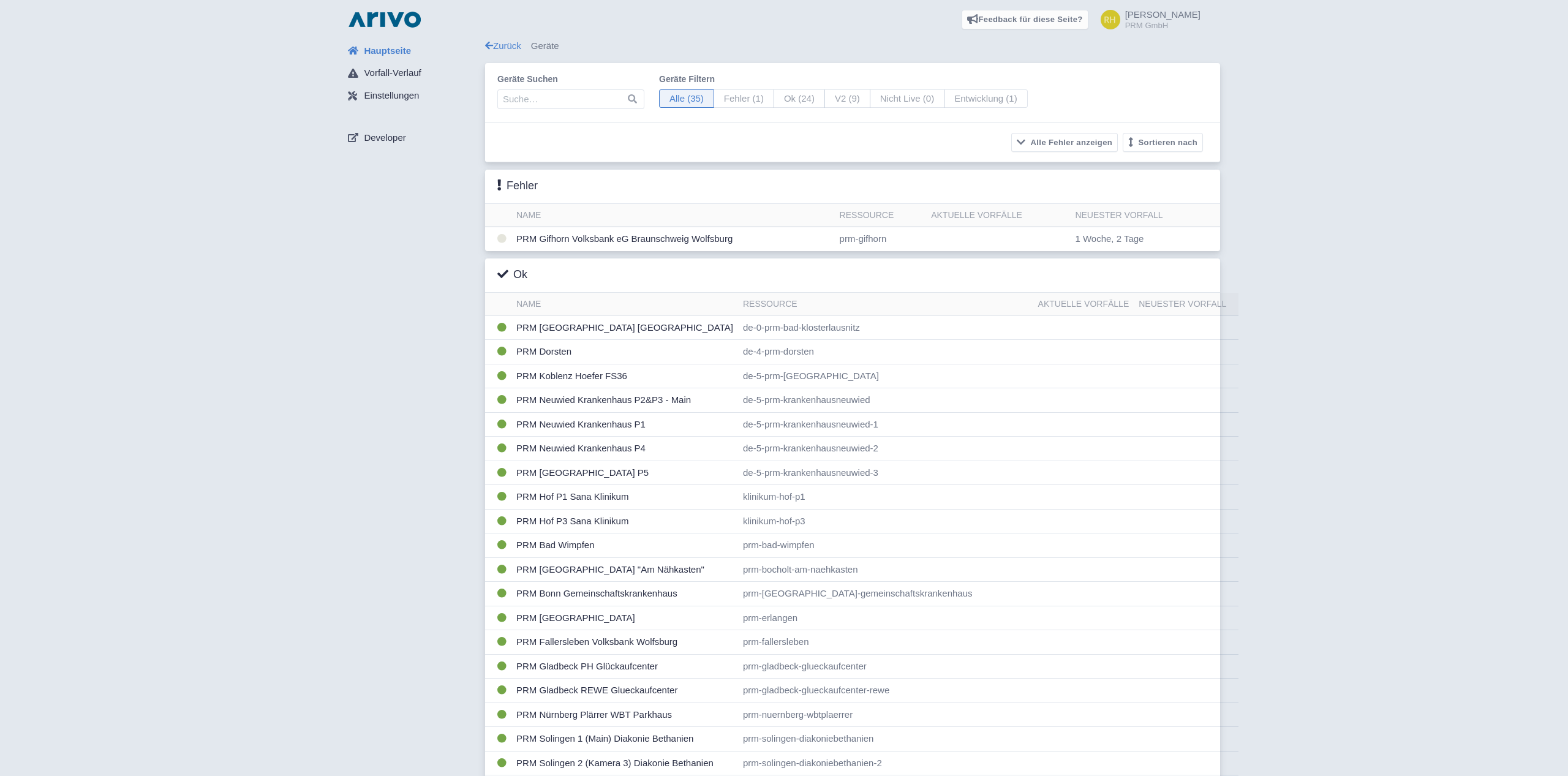
click at [329, 422] on div "Hauptseite Vorfall-Verlauf Einstellungen Developer Zurück Geräte Geräte suchen …" at bounding box center [784, 612] width 1549 height 1146
